Goal: Information Seeking & Learning: Check status

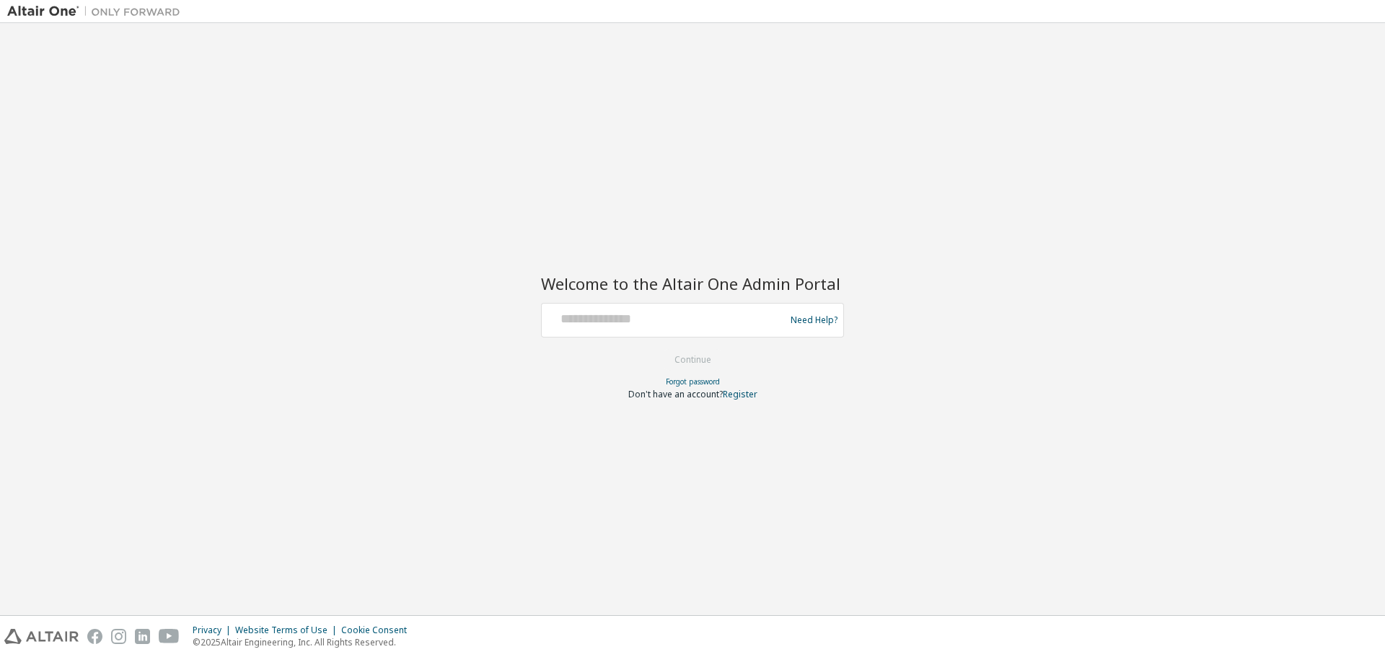
click at [663, 339] on form "Need Help? Please make sure that you provide your Global Login as email (e.g. @…" at bounding box center [692, 351] width 303 height 97
click at [664, 322] on input "text" at bounding box center [665, 317] width 236 height 21
type input "**********"
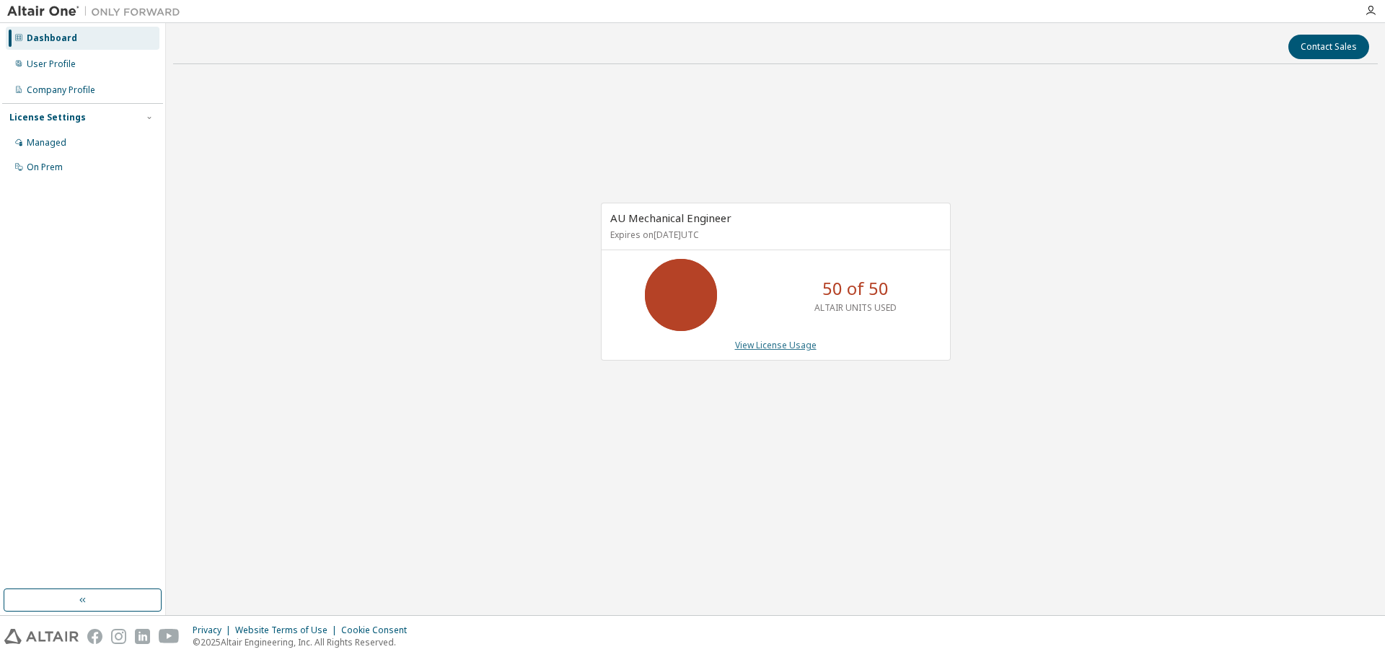
click at [783, 345] on link "View License Usage" at bounding box center [776, 345] width 82 height 12
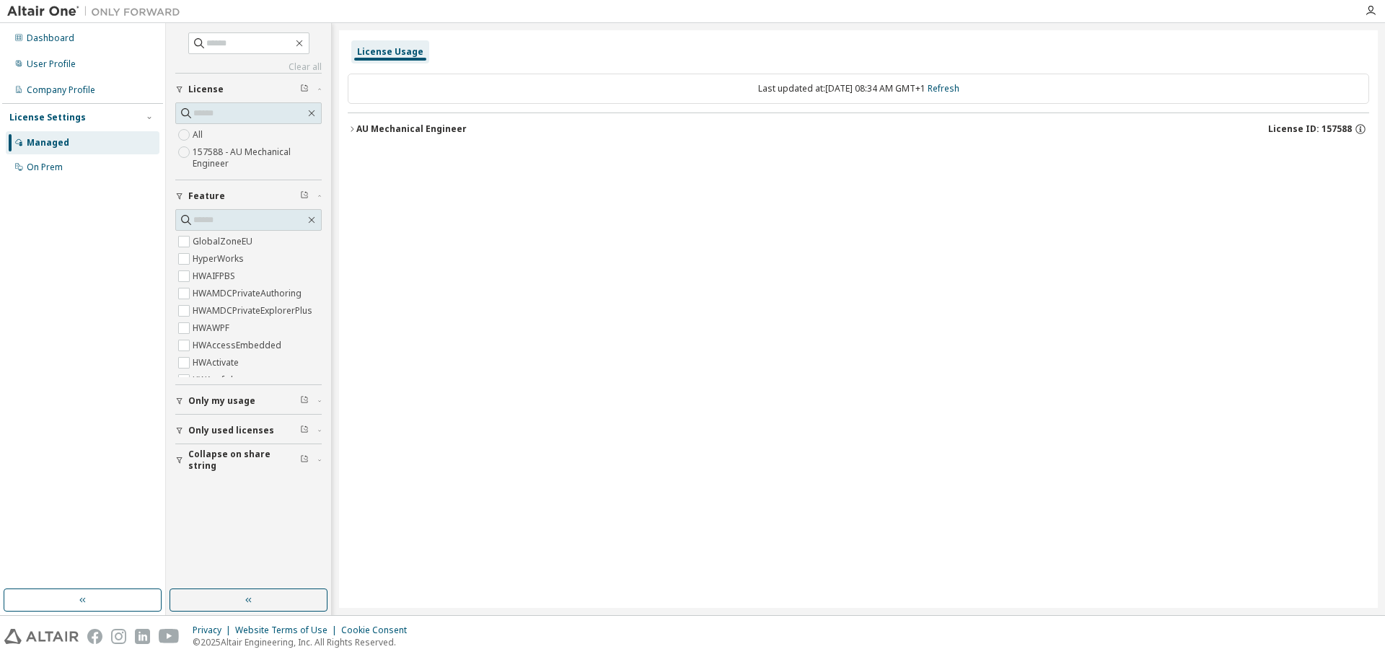
click at [224, 405] on span "Only my usage" at bounding box center [221, 401] width 67 height 12
click at [226, 397] on span "Only my usage" at bounding box center [221, 401] width 67 height 12
click at [215, 435] on button "Only used licenses" at bounding box center [248, 431] width 146 height 32
click at [429, 130] on div "AU Mechanical Engineer" at bounding box center [411, 129] width 110 height 12
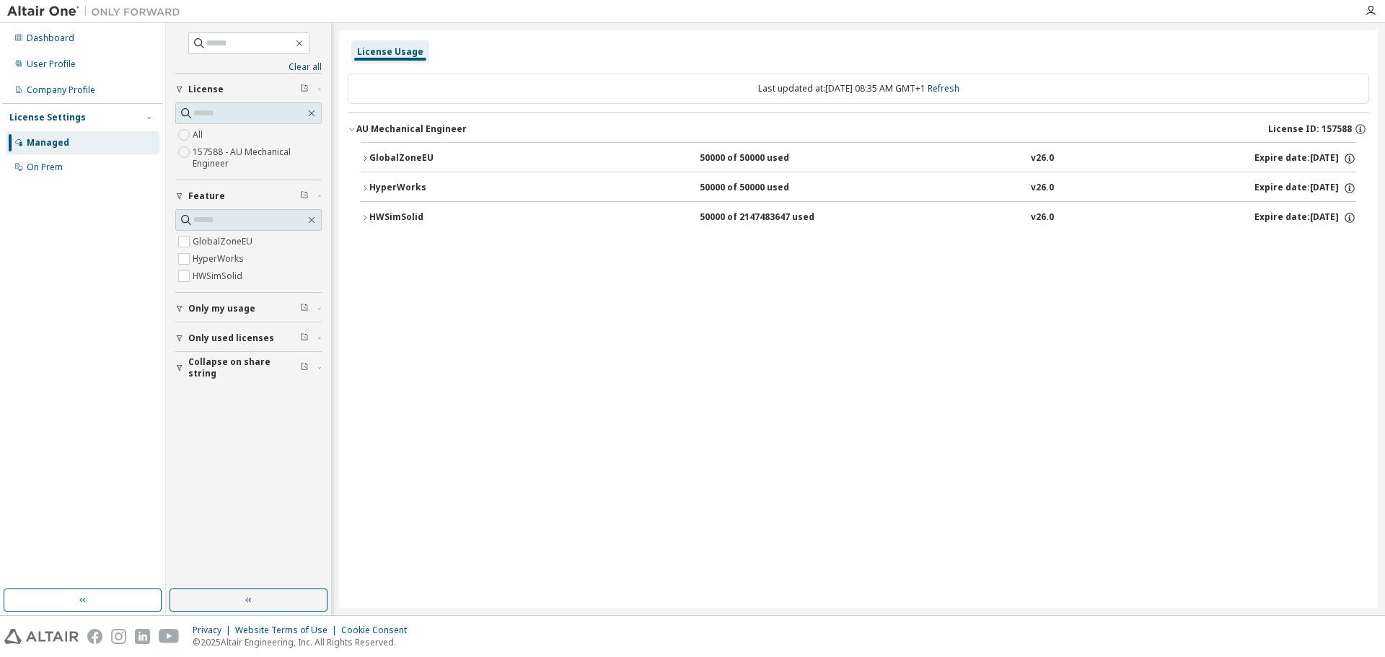
click at [431, 211] on button "HWSimSolid 50000 of 2147483647 used v26.0 Expire date: [DATE]" at bounding box center [858, 218] width 995 height 32
click at [431, 187] on div "HyperWorks" at bounding box center [434, 188] width 130 height 13
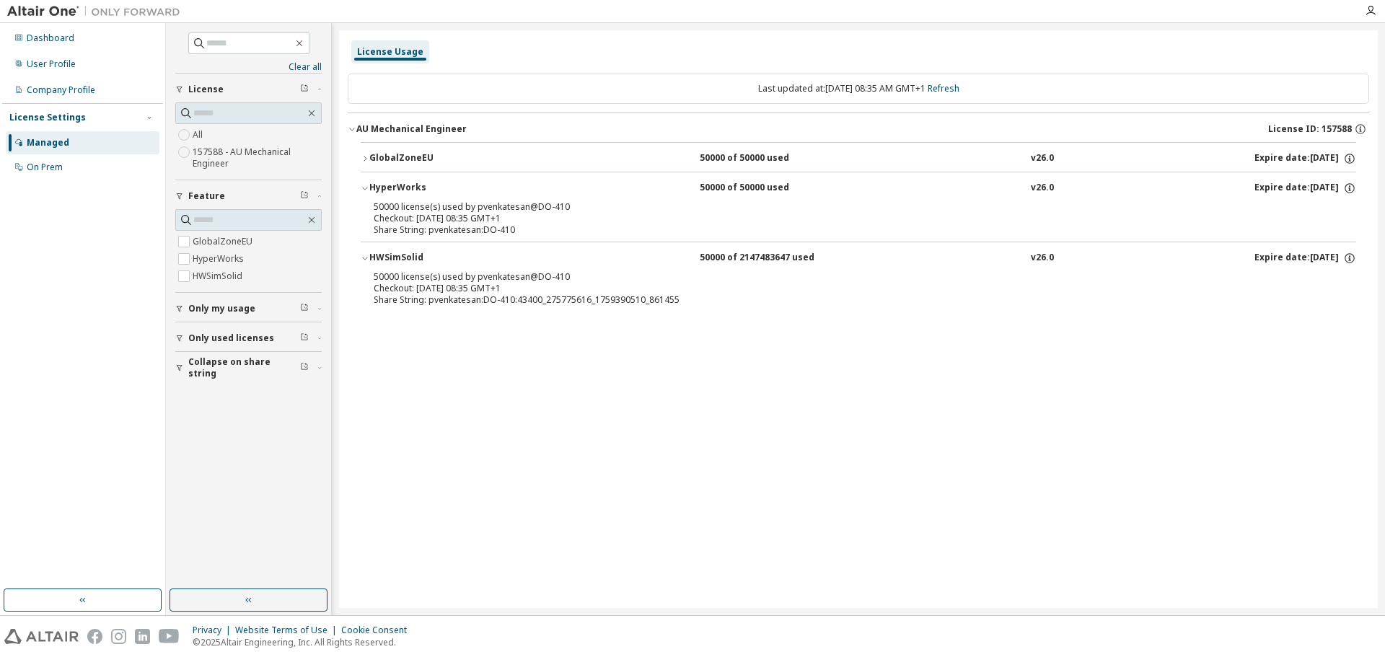
click at [431, 187] on div "HyperWorks" at bounding box center [434, 188] width 130 height 13
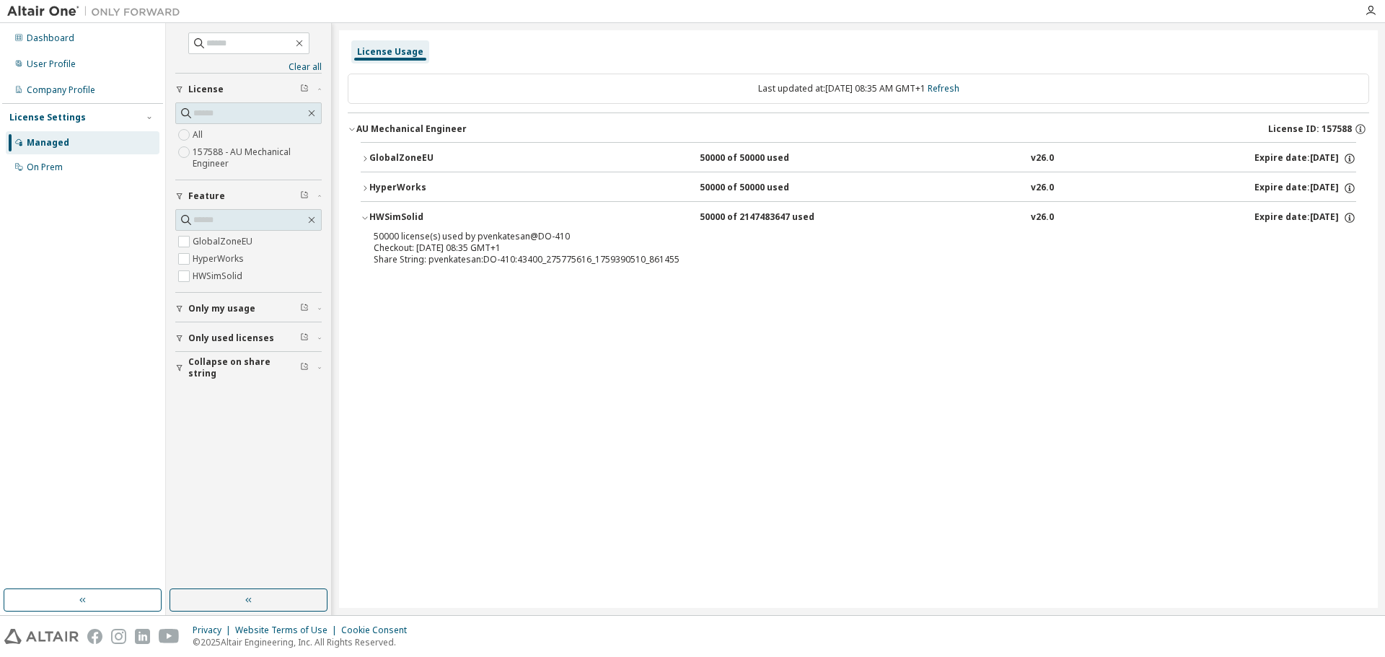
click at [431, 210] on button "HWSimSolid 50000 of 2147483647 used v26.0 Expire date: [DATE]" at bounding box center [858, 218] width 995 height 32
click at [431, 209] on button "HWSimSolid 50000 of 2147483647 used v26.0 Expire date: [DATE]" at bounding box center [858, 218] width 995 height 32
click at [959, 82] on link "Refresh" at bounding box center [944, 88] width 32 height 12
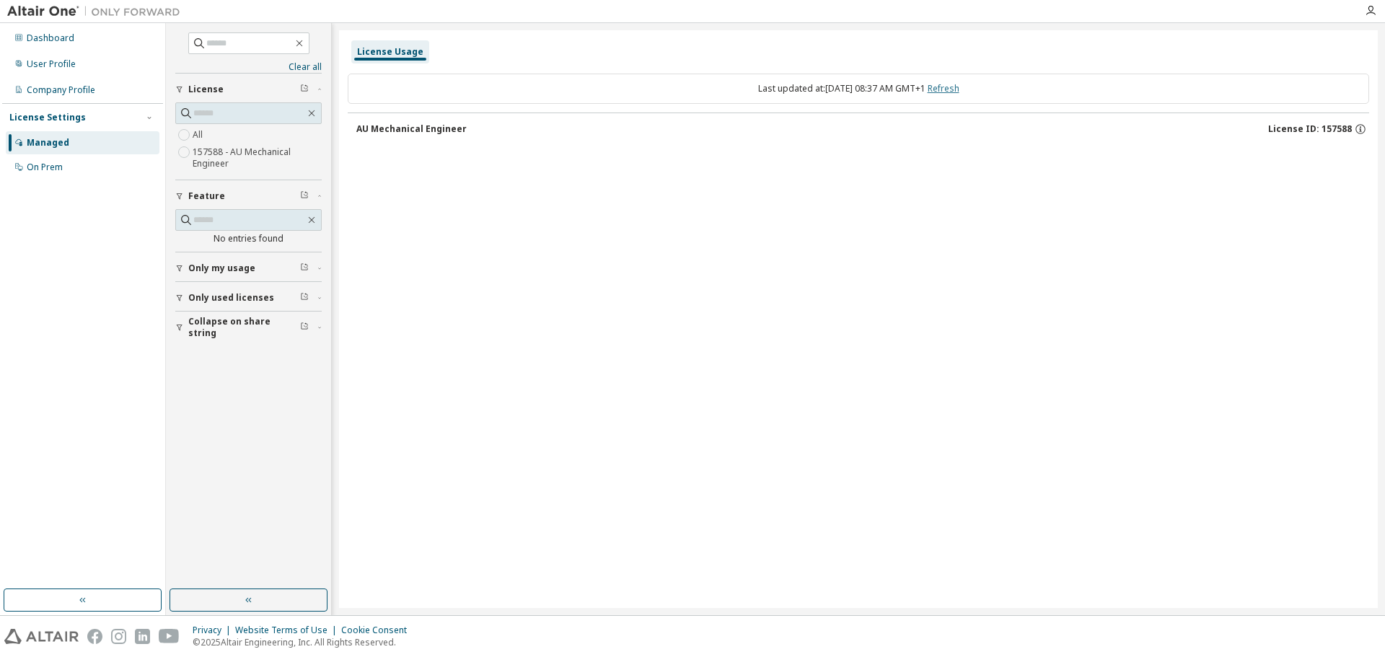
click at [959, 85] on link "Refresh" at bounding box center [944, 88] width 32 height 12
click at [364, 129] on div "AU Mechanical Engineer" at bounding box center [411, 129] width 110 height 12
drag, startPoint x: 957, startPoint y: 79, endPoint x: 962, endPoint y: 85, distance: 8.2
click at [959, 79] on div "Last updated at: [DATE] 08:38 AM GMT+1 Refresh" at bounding box center [858, 89] width 1021 height 30
click at [959, 85] on link "Refresh" at bounding box center [944, 88] width 32 height 12
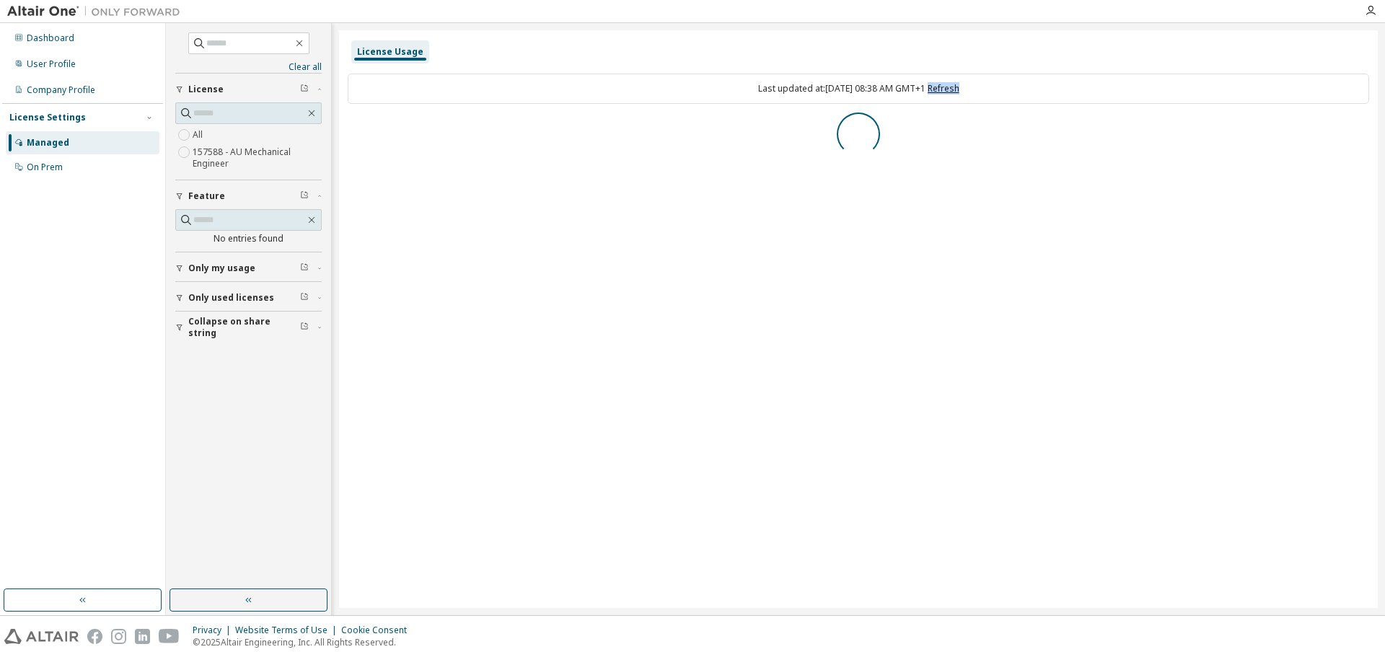
click at [959, 85] on link "Refresh" at bounding box center [944, 88] width 32 height 12
click at [959, 92] on link "Refresh" at bounding box center [944, 88] width 32 height 12
click at [444, 120] on button "AU Mechanical Engineer License ID: 157588" at bounding box center [862, 129] width 1013 height 32
click at [959, 92] on link "Refresh" at bounding box center [944, 88] width 32 height 12
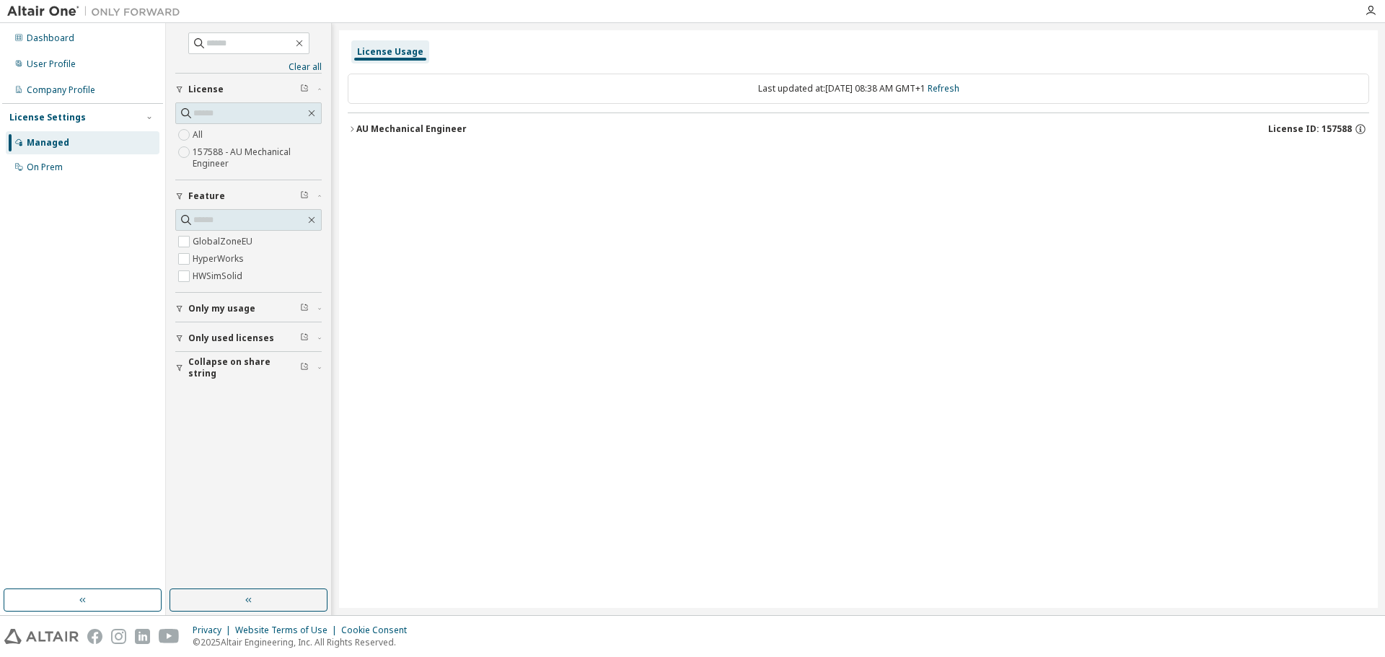
click at [410, 138] on button "AU Mechanical Engineer License ID: 157588" at bounding box center [858, 129] width 1021 height 32
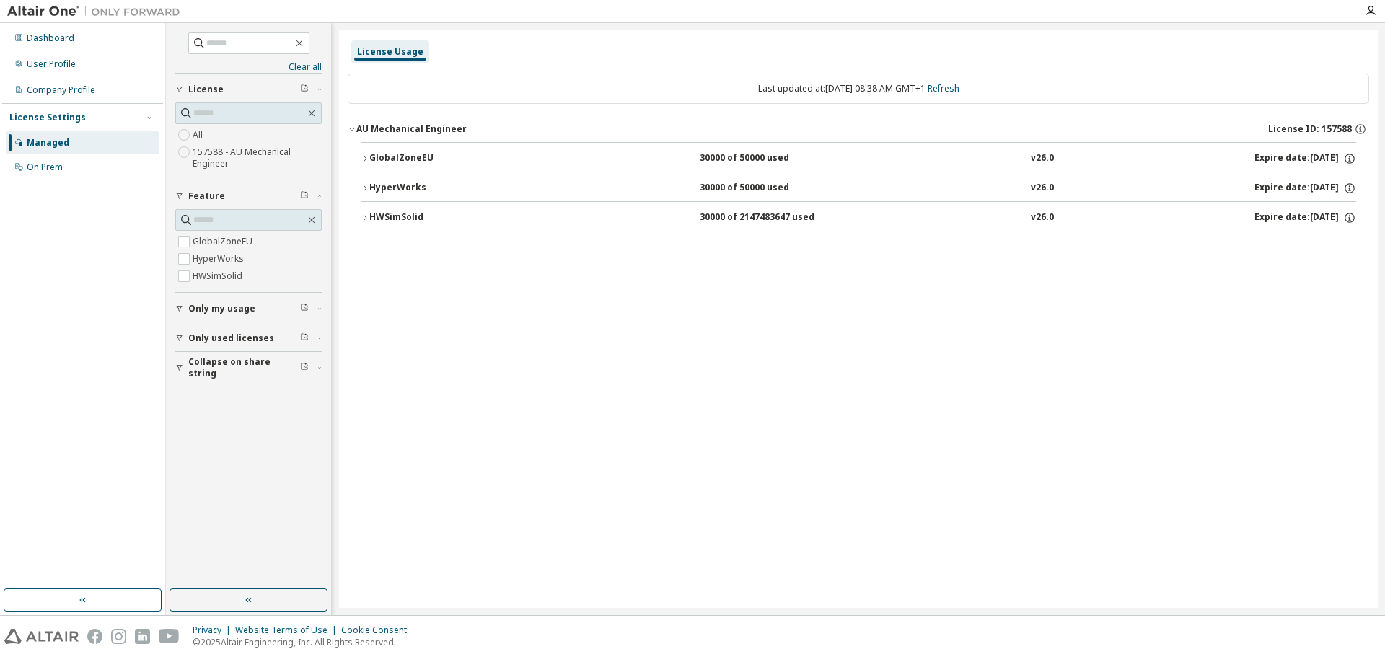
click at [469, 213] on div "HWSimSolid" at bounding box center [434, 217] width 130 height 13
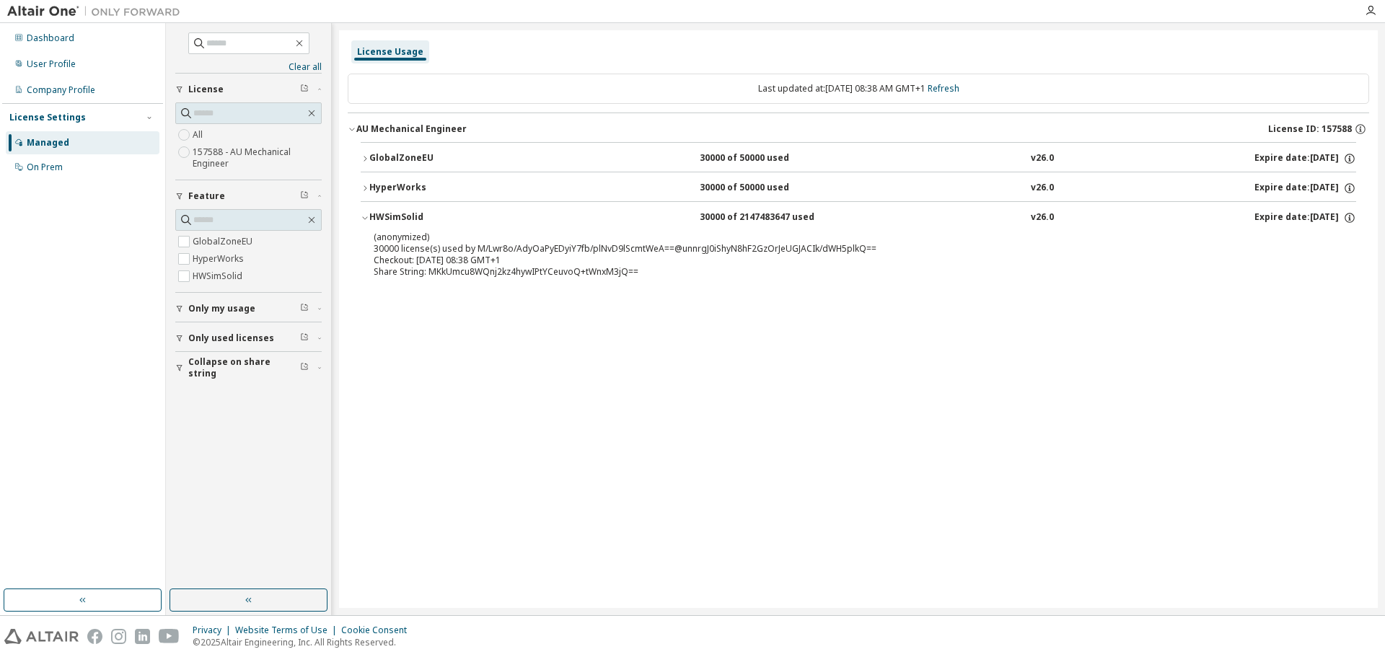
drag, startPoint x: 1201, startPoint y: 268, endPoint x: 749, endPoint y: 94, distance: 484.2
click at [1203, 270] on div "Share String: MKkUmcu8WQnj2kz4hywIPtYCeuvoQ+tWnxM3jQ==" at bounding box center [841, 272] width 935 height 12
click at [959, 87] on link "Refresh" at bounding box center [944, 88] width 32 height 12
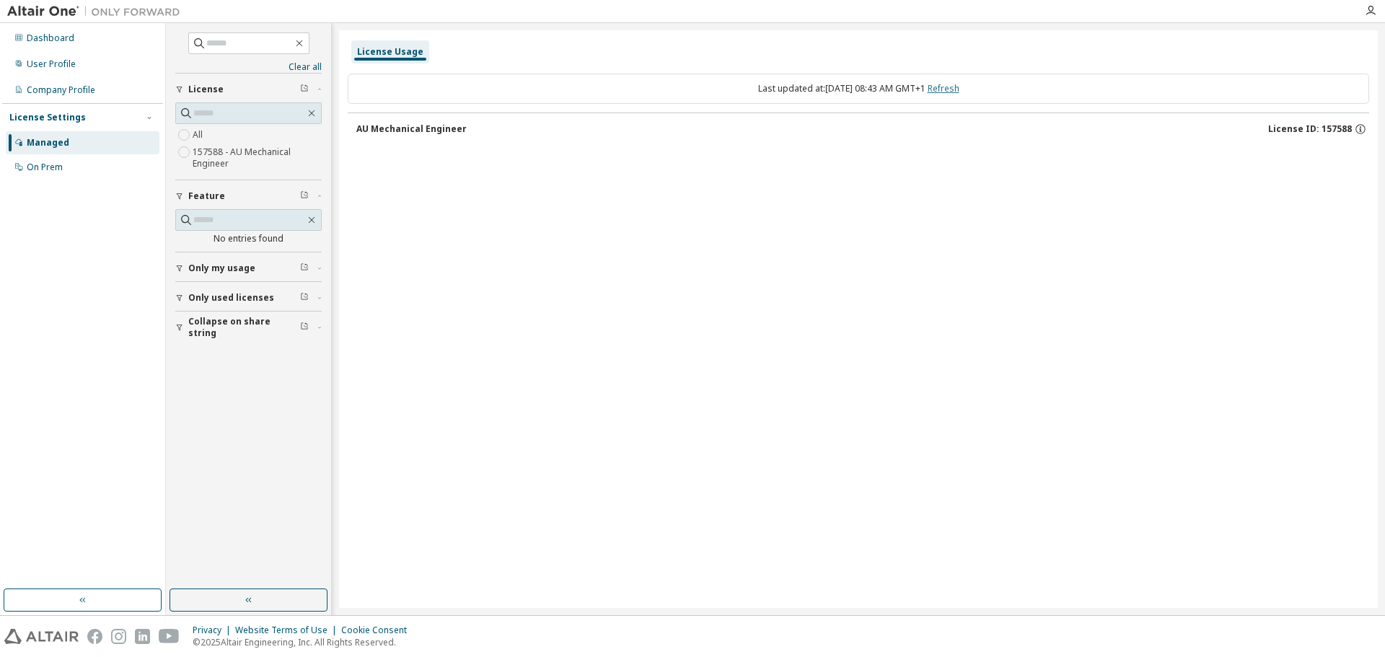
click at [959, 87] on link "Refresh" at bounding box center [944, 88] width 32 height 12
click at [461, 130] on div "AU Mechanical Engineer" at bounding box center [411, 129] width 110 height 12
click at [958, 92] on link "Refresh" at bounding box center [944, 88] width 32 height 12
click at [460, 129] on div "AU Mechanical Engineer" at bounding box center [411, 129] width 110 height 12
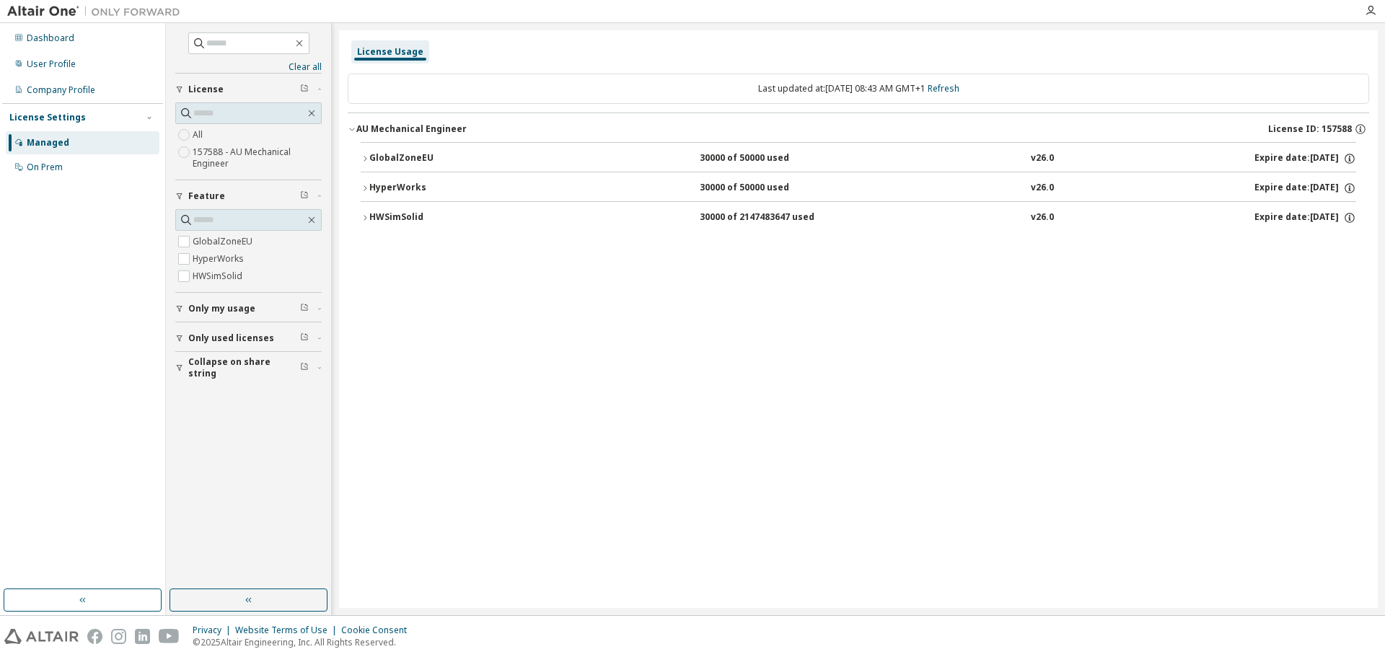
click at [427, 213] on div "HWSimSolid" at bounding box center [434, 217] width 130 height 13
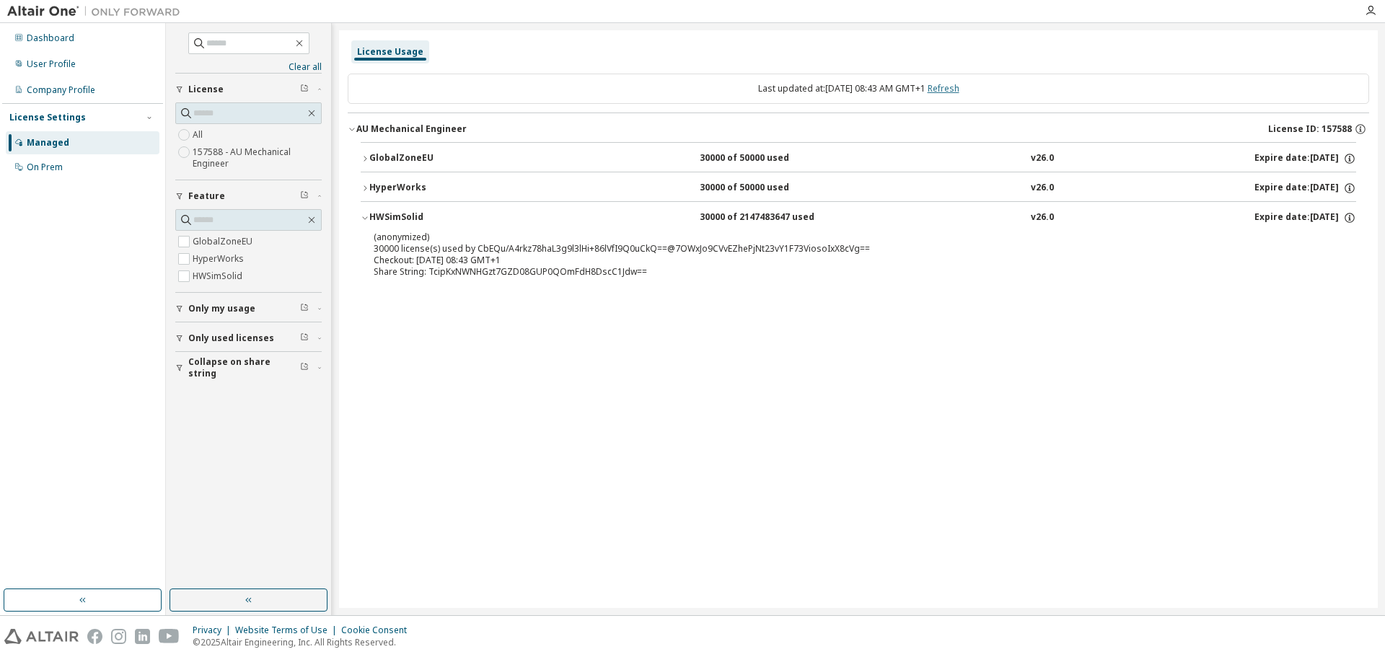
click at [959, 83] on link "Refresh" at bounding box center [944, 88] width 32 height 12
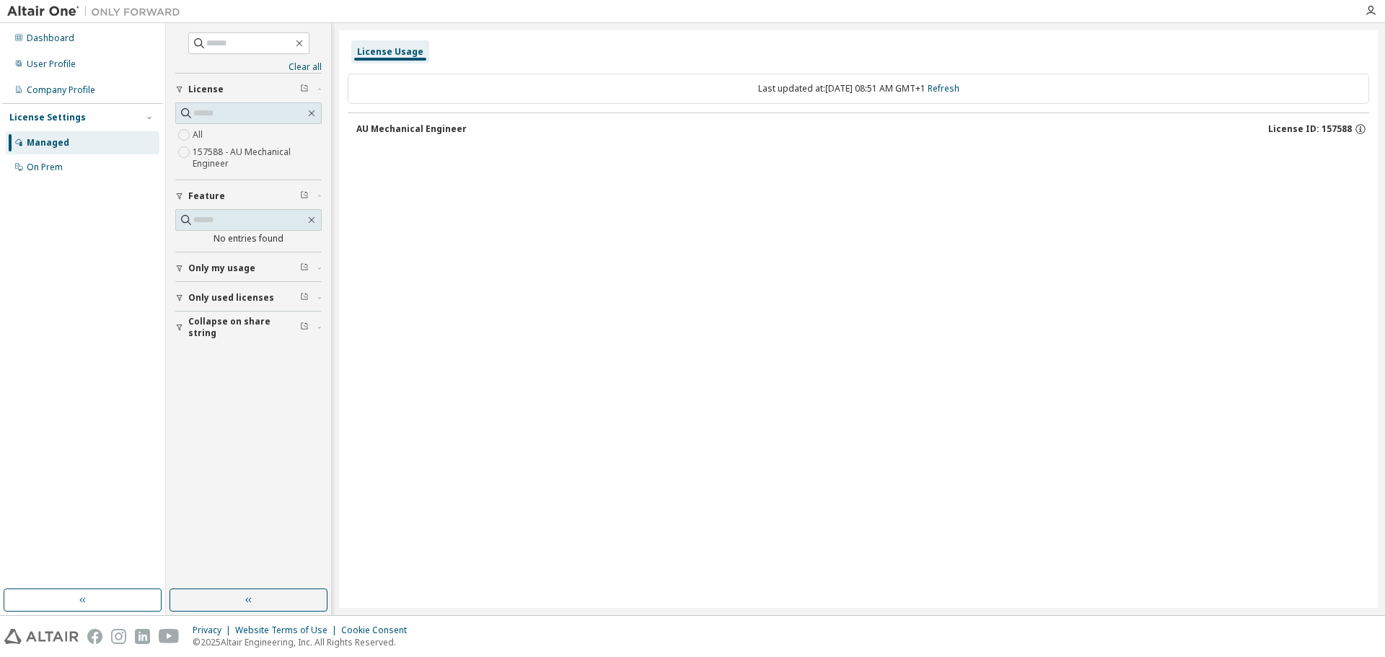
click at [392, 134] on div "AU Mechanical Engineer" at bounding box center [411, 129] width 110 height 12
click at [394, 127] on div "AU Mechanical Engineer" at bounding box center [411, 129] width 110 height 12
click at [239, 325] on span "Collapse on share string" at bounding box center [244, 327] width 112 height 23
click at [239, 322] on span "Collapse on share string" at bounding box center [244, 327] width 112 height 23
click at [205, 157] on label "157588 - AU Mechanical Engineer" at bounding box center [257, 158] width 129 height 29
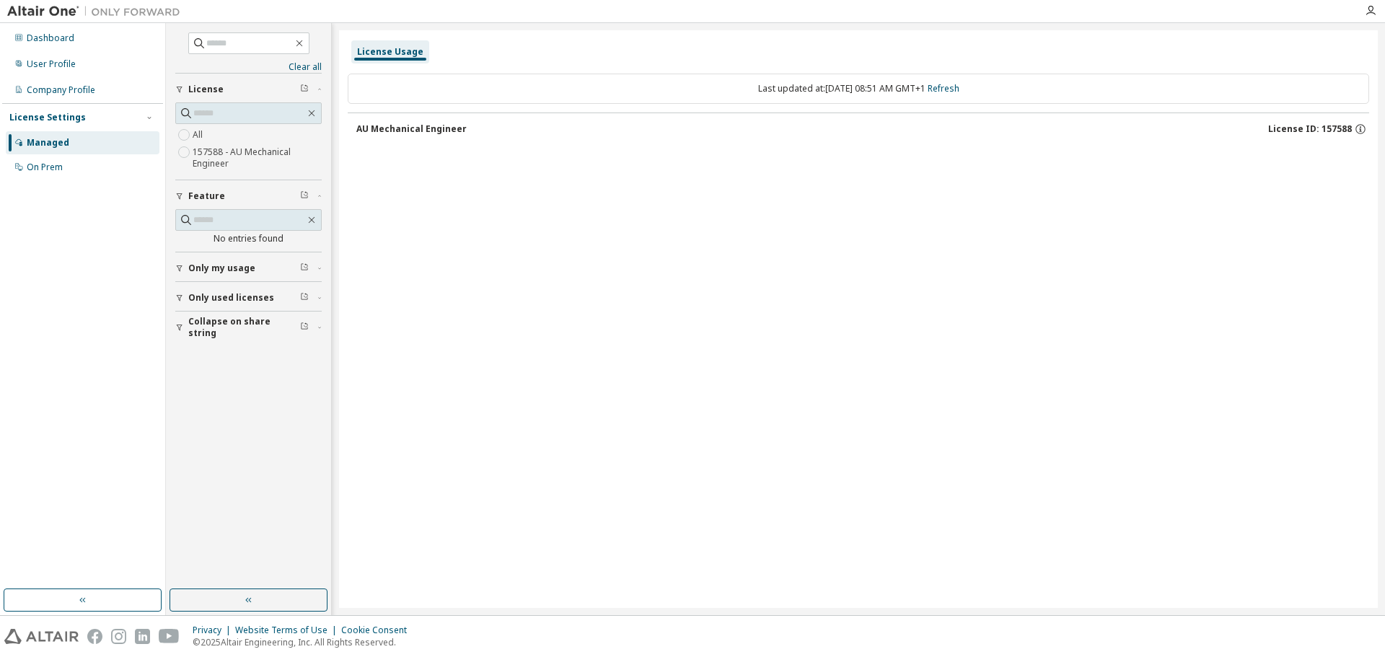
click at [376, 128] on div "AU Mechanical Engineer" at bounding box center [411, 129] width 110 height 12
